Goal: Find specific page/section: Find specific page/section

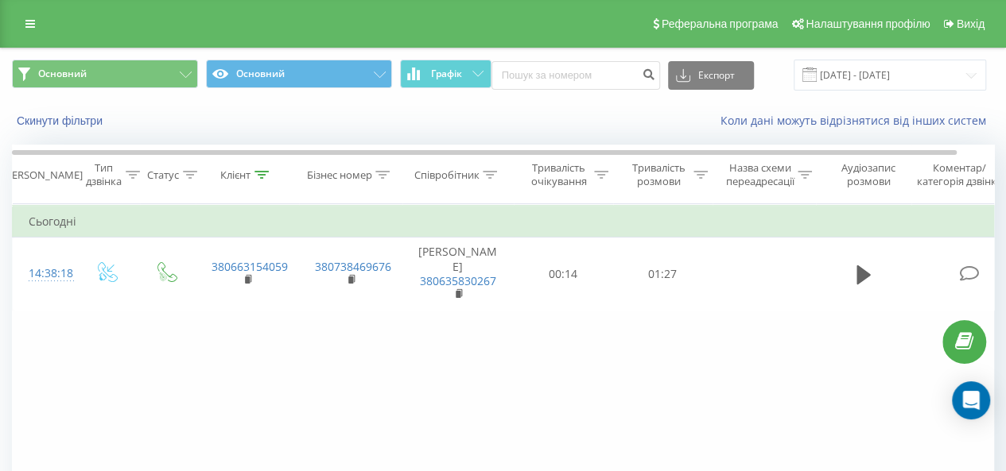
click at [13, 20] on div "Реферальна програма Налаштування профілю Вихід" at bounding box center [503, 24] width 1006 height 48
click at [30, 25] on icon at bounding box center [30, 23] width 10 height 11
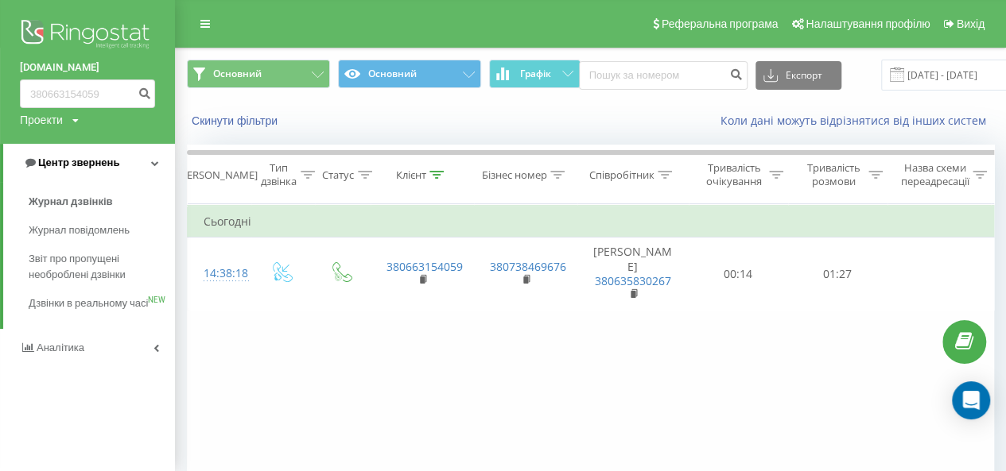
click at [110, 158] on span "Центр звернень" at bounding box center [78, 163] width 81 height 12
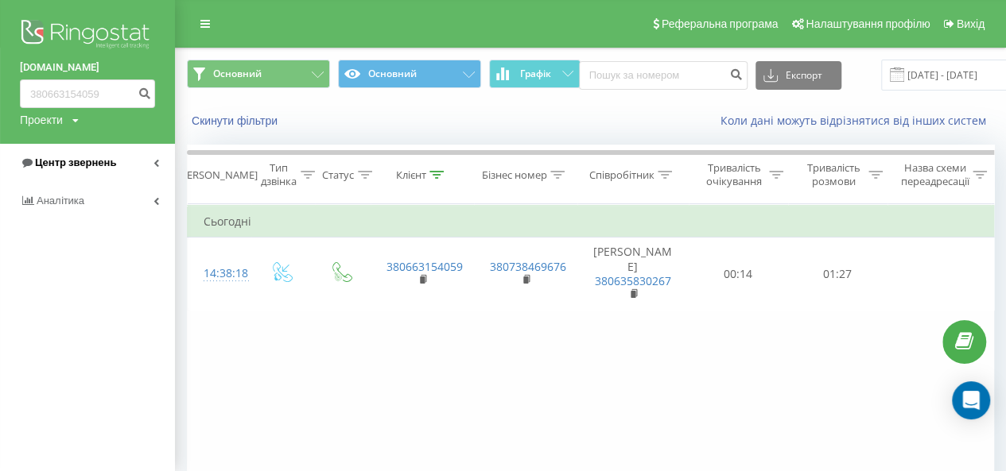
click at [114, 169] on link "Центр звернень" at bounding box center [87, 163] width 175 height 38
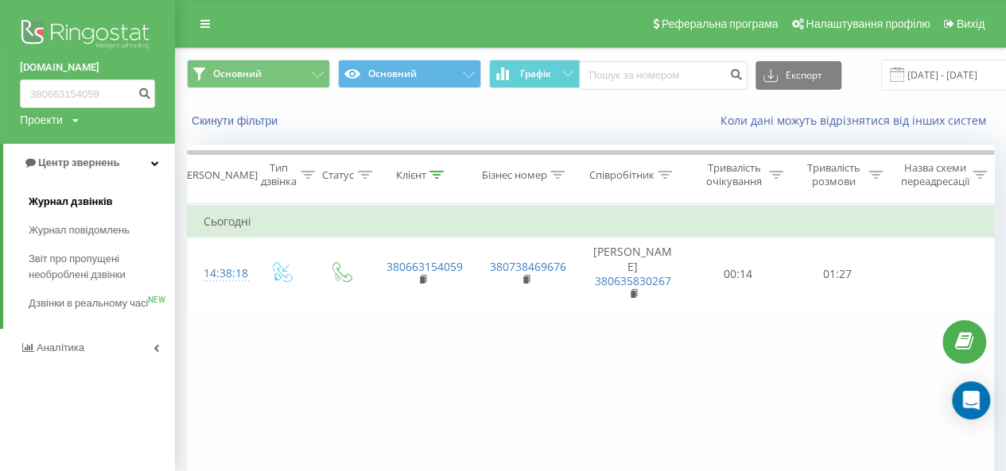
click at [104, 211] on link "Журнал дзвінків" at bounding box center [102, 202] width 146 height 29
